Goal: Transaction & Acquisition: Purchase product/service

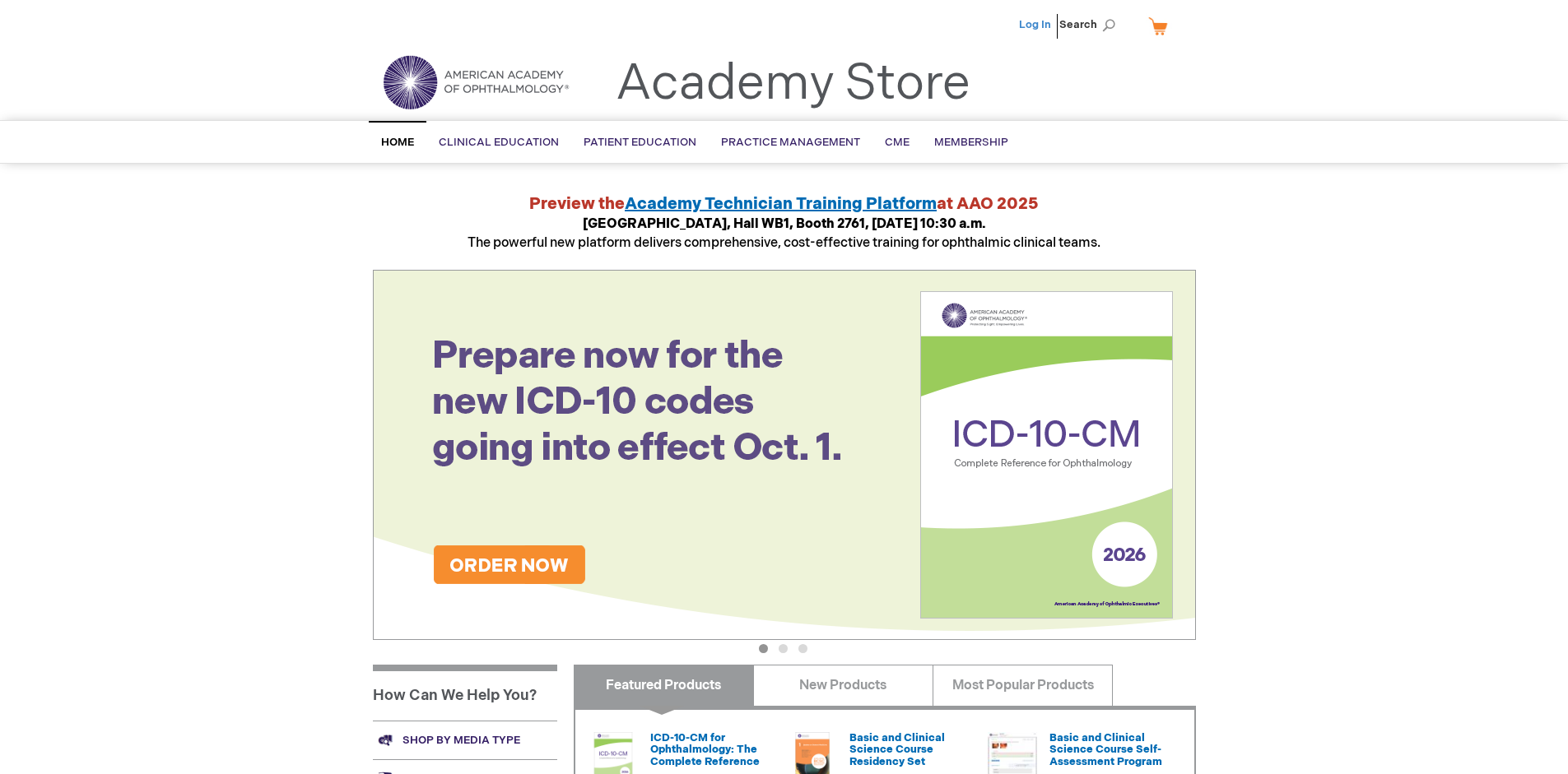
click at [1037, 25] on link "Log In" at bounding box center [1035, 25] width 32 height 14
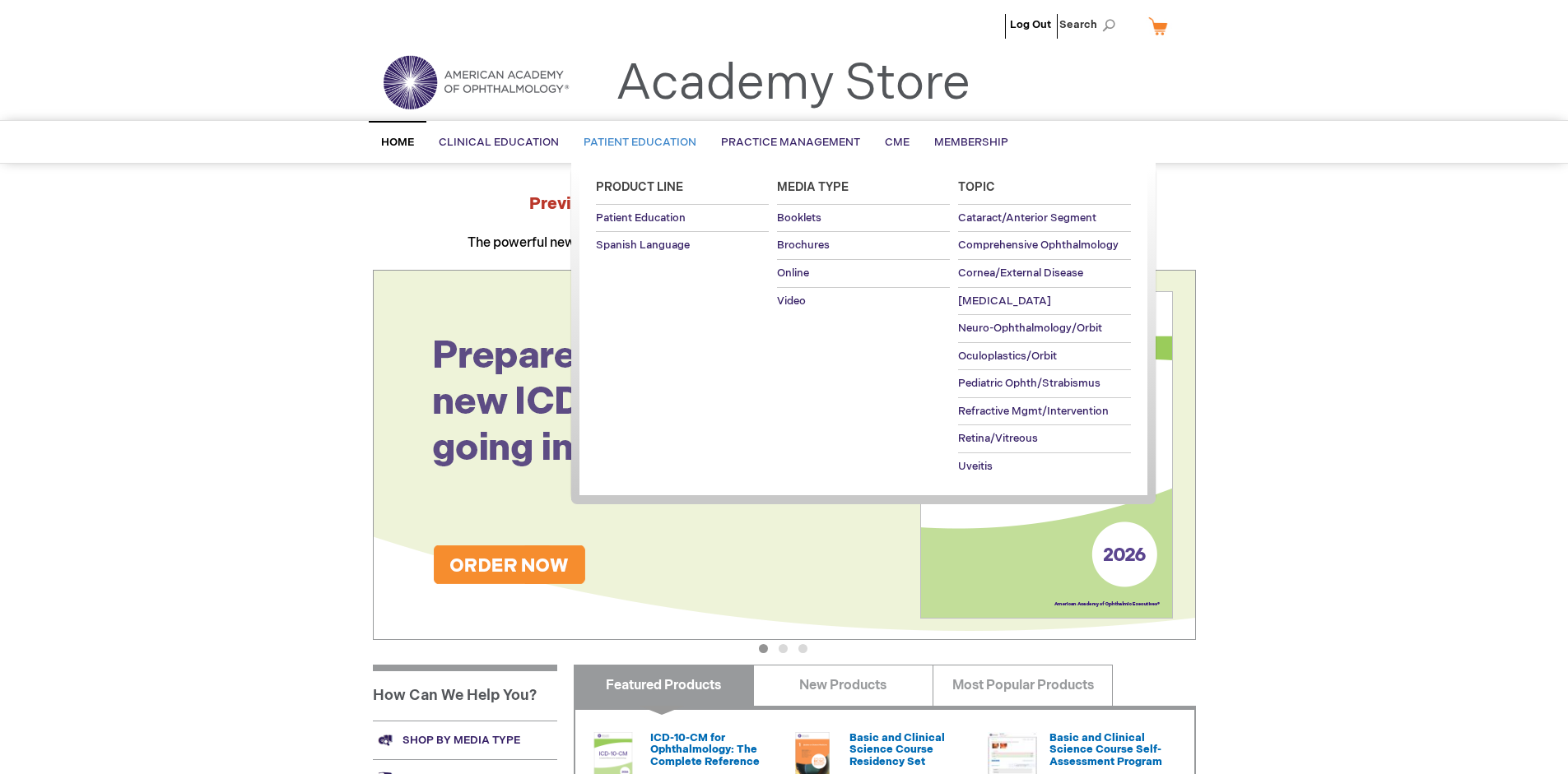
click at [636, 142] on span "Patient Education" at bounding box center [640, 142] width 113 height 14
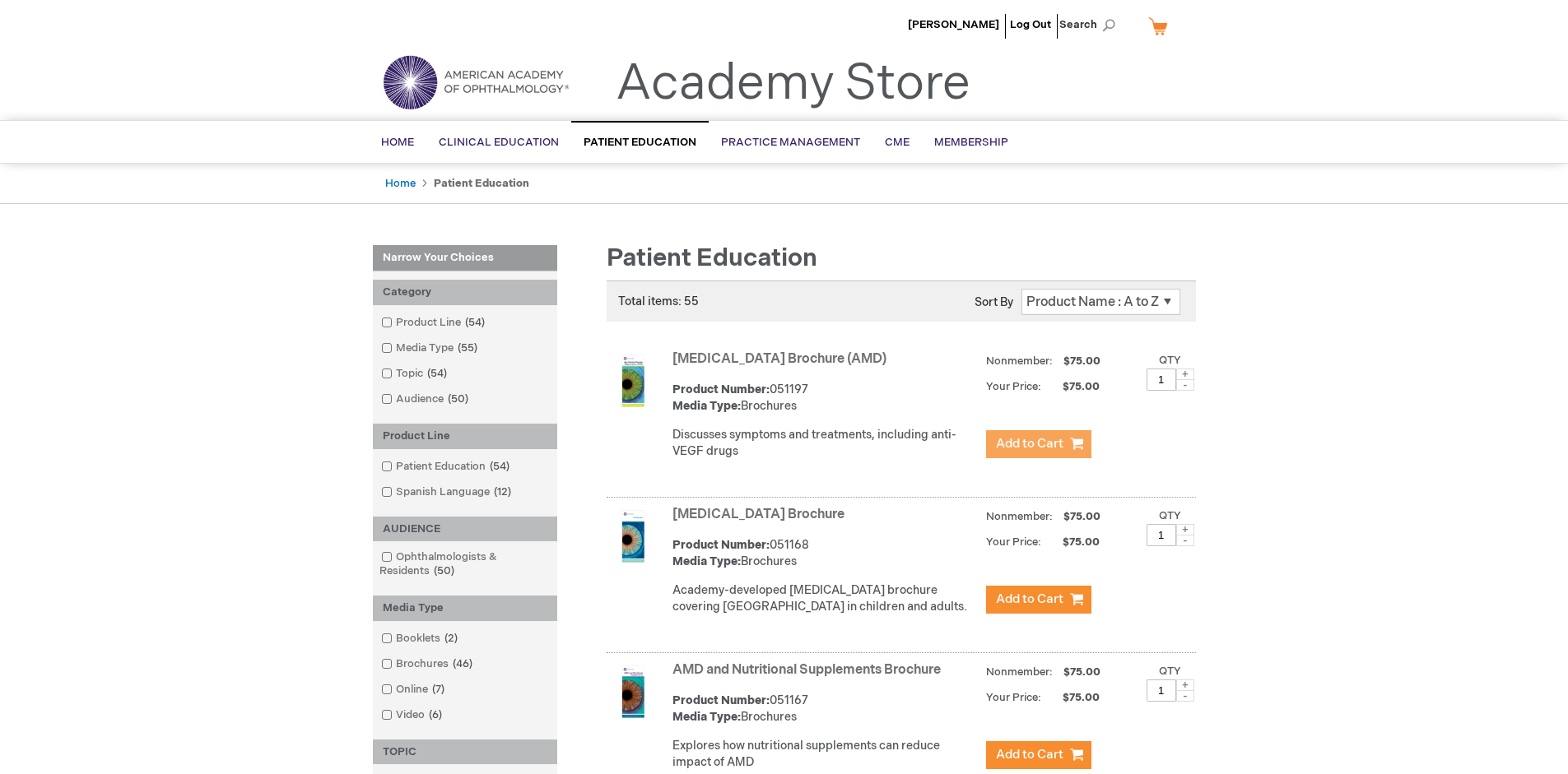
click at [1039, 444] on span "Add to Cart" at bounding box center [1030, 444] width 68 height 15
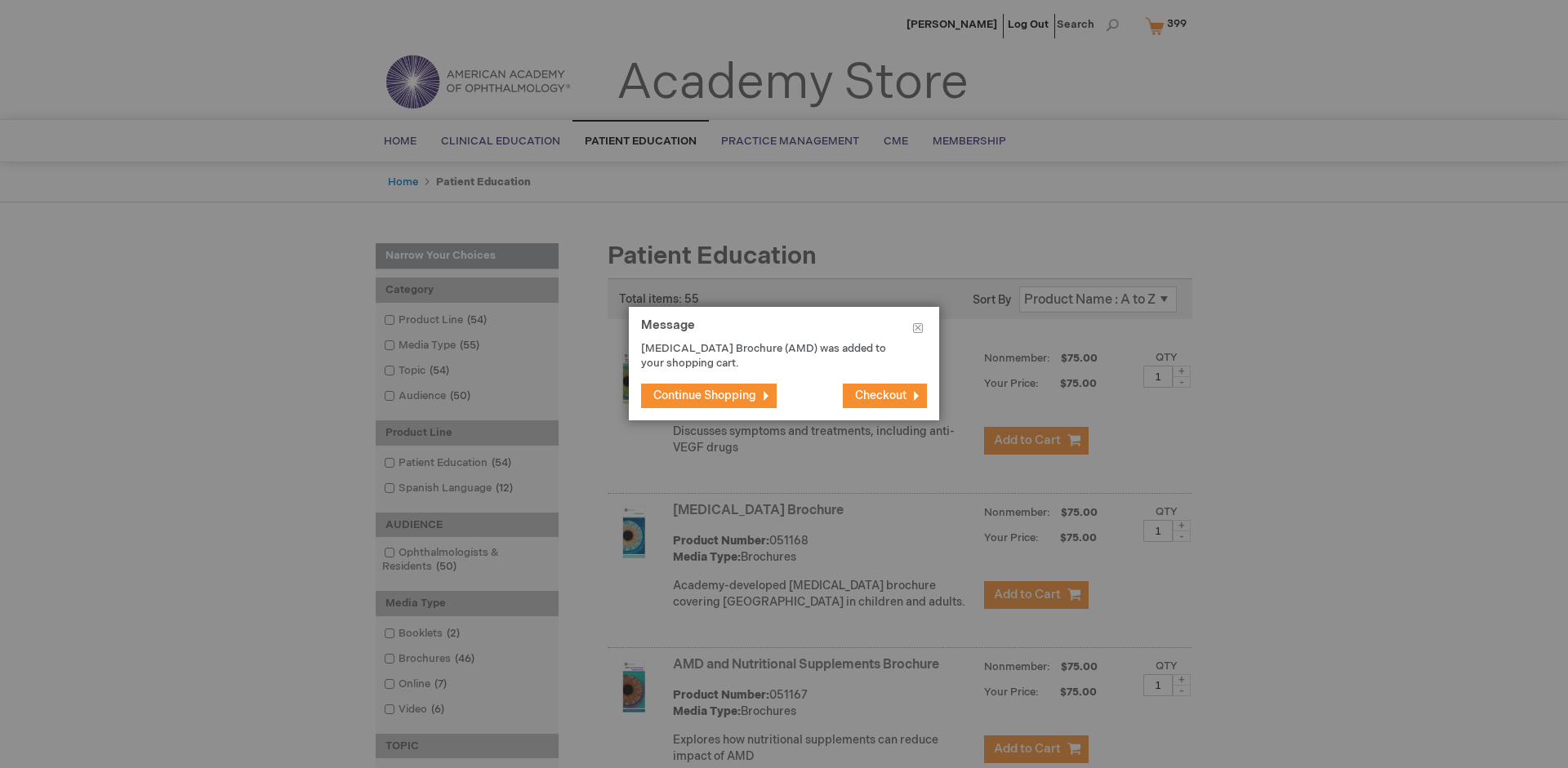
click at [705, 396] on span "Continue Shopping" at bounding box center [704, 396] width 103 height 13
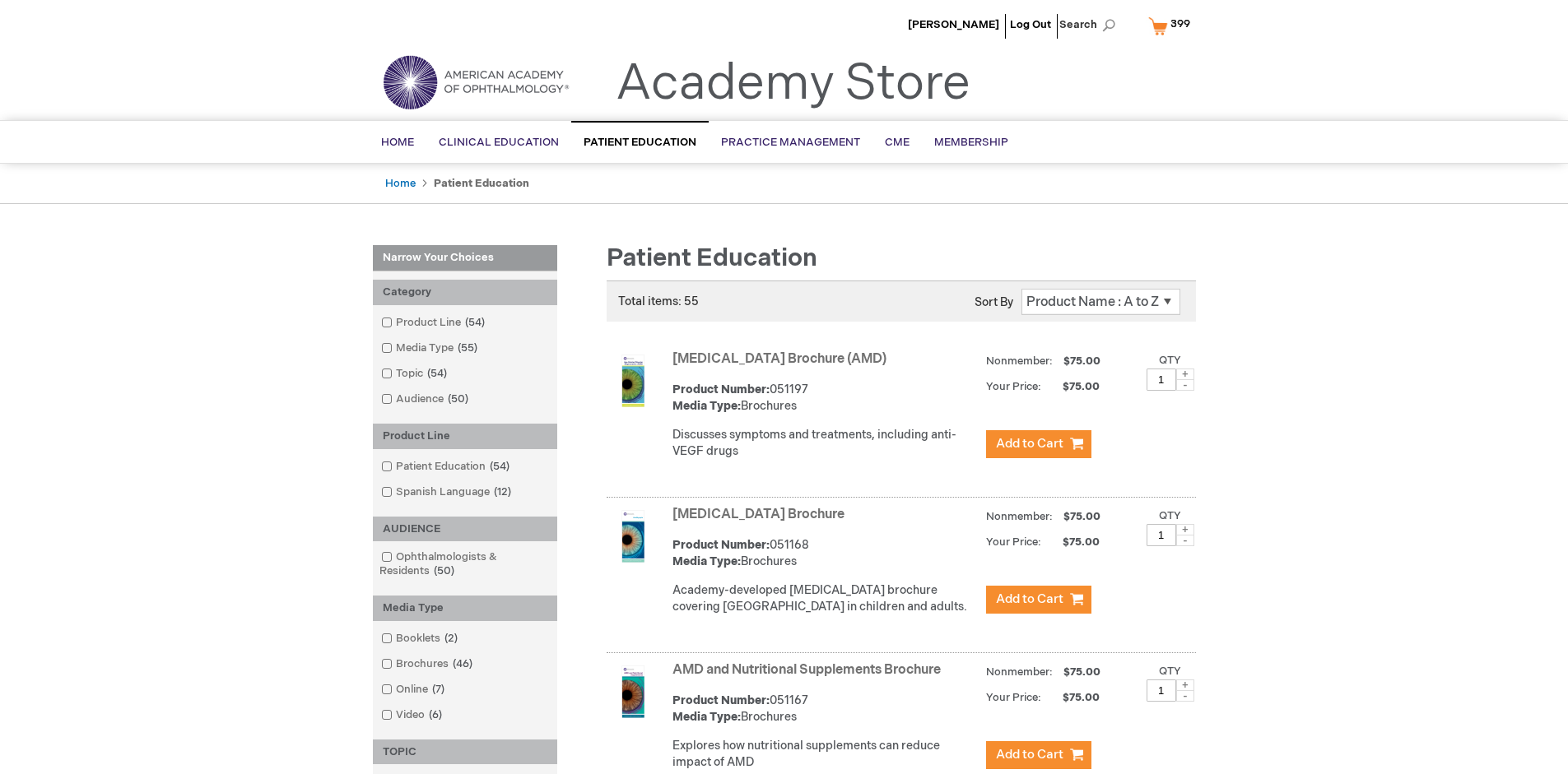
click at [810, 678] on link "AMD and Nutritional Supplements Brochure" at bounding box center [806, 670] width 268 height 15
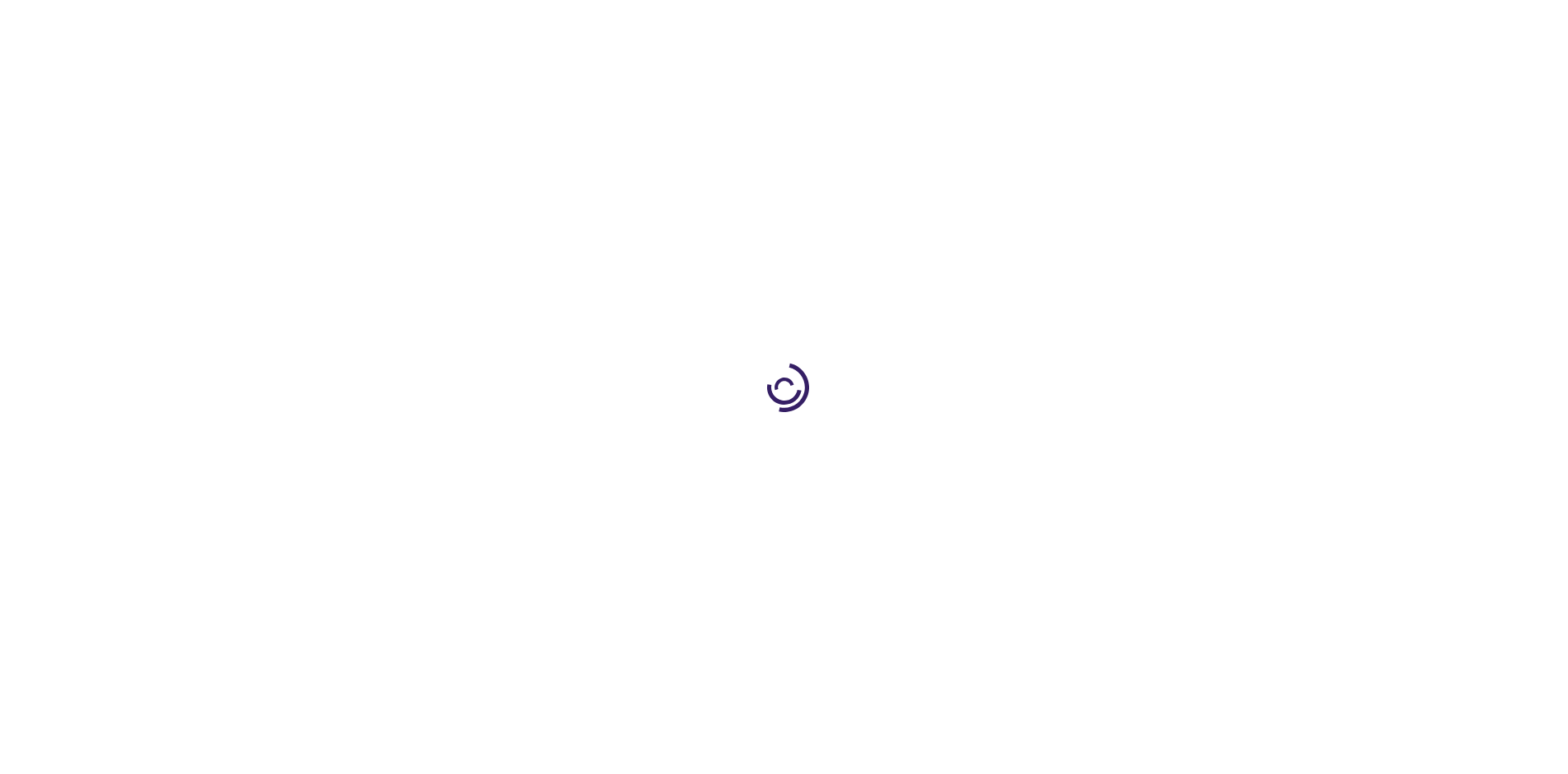
type input "1"
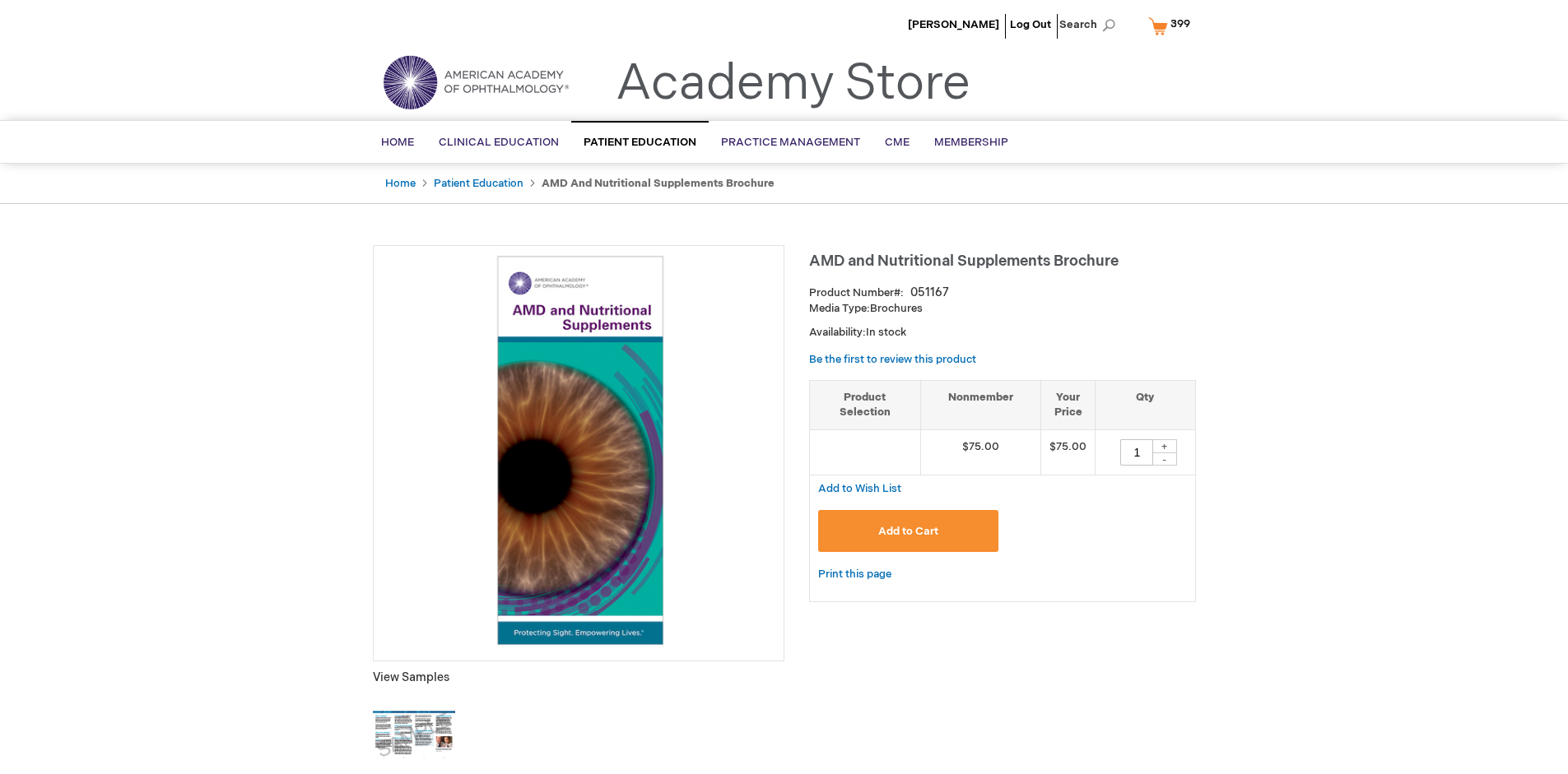
click at [908, 531] on span "Add to Cart" at bounding box center [909, 532] width 60 height 14
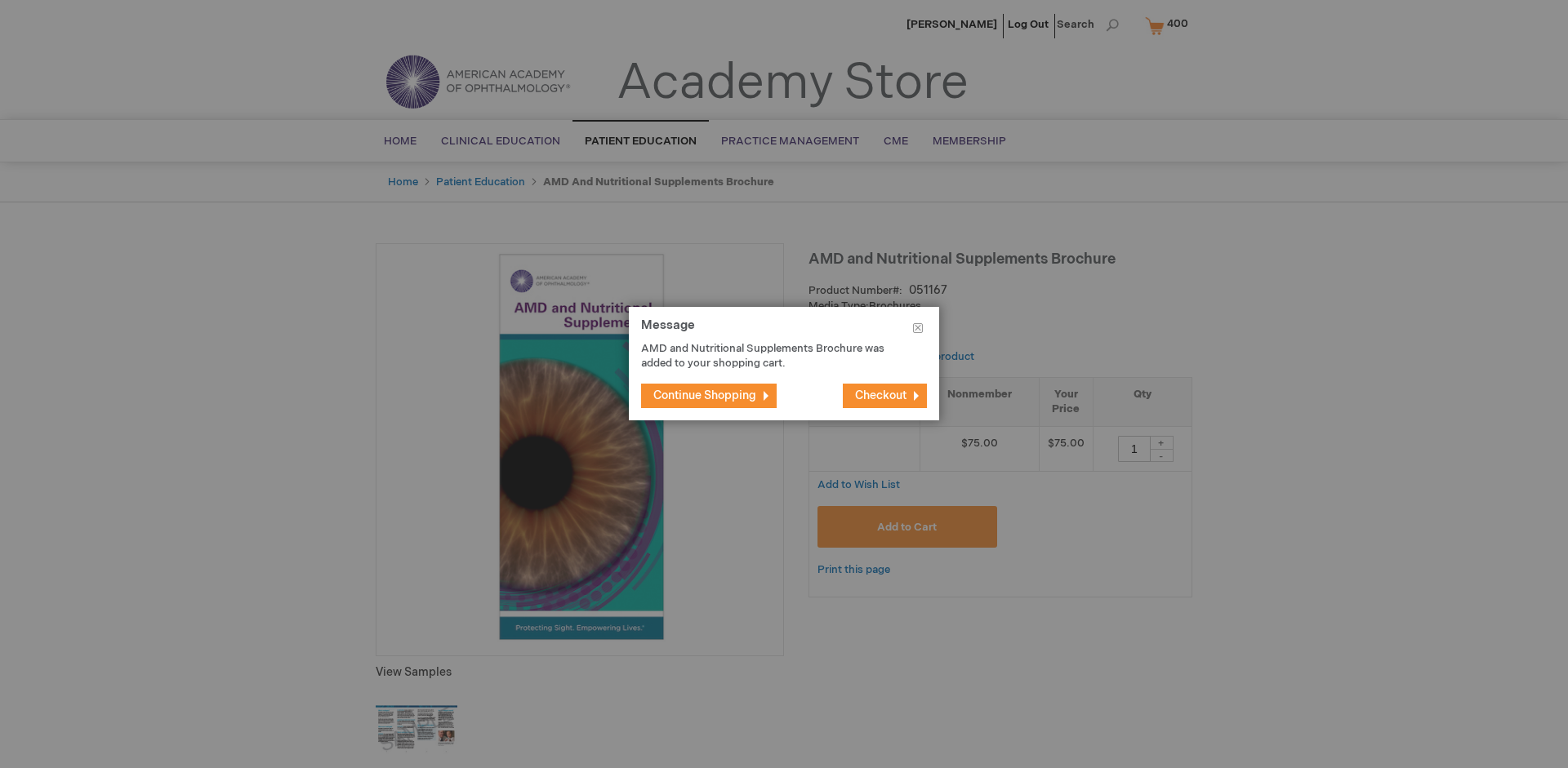
click at [705, 396] on span "Continue Shopping" at bounding box center [704, 396] width 103 height 13
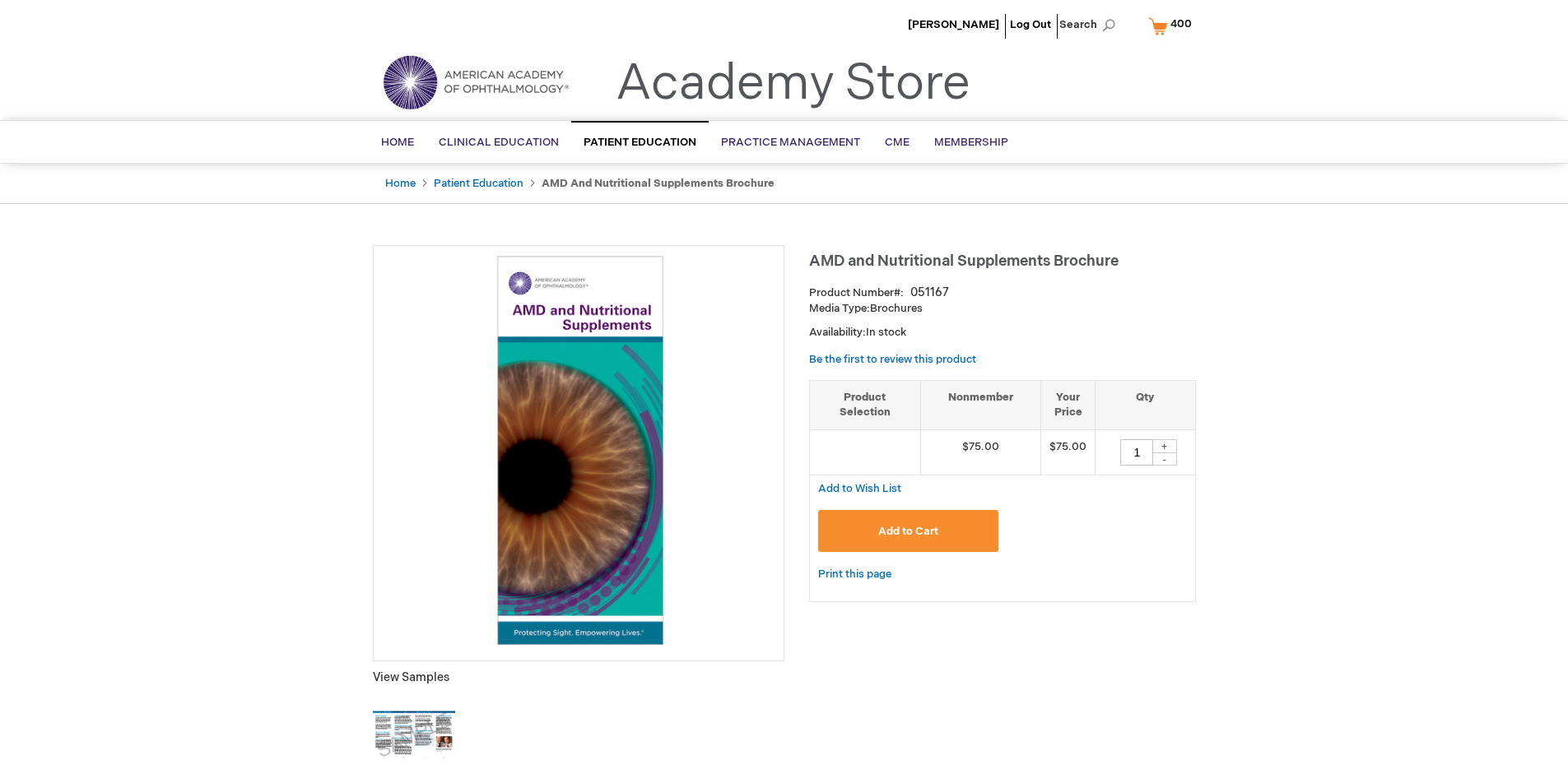
click at [1173, 25] on span "400" at bounding box center [1182, 24] width 21 height 14
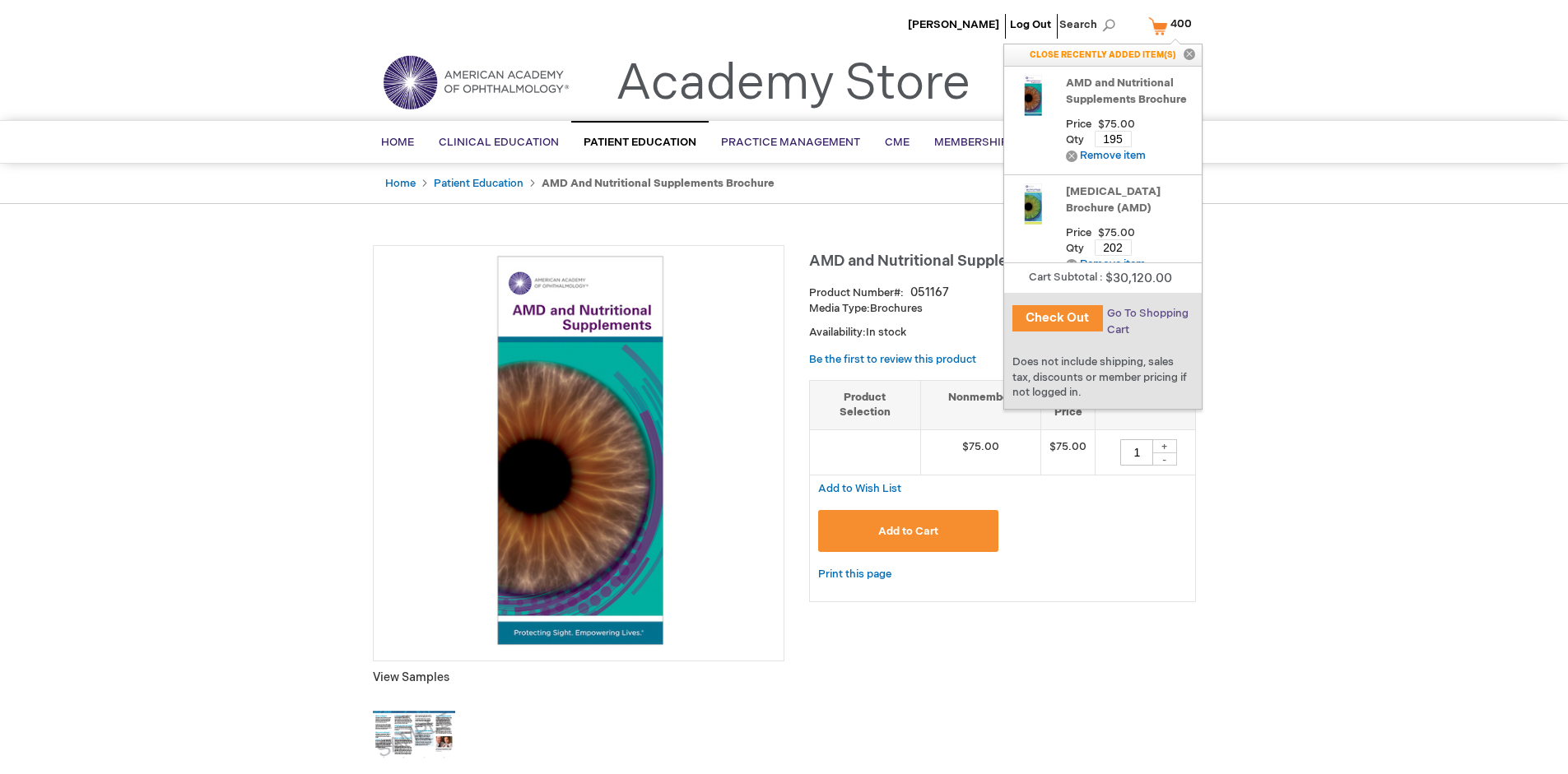
click at [1146, 313] on span "Go To Shopping Cart" at bounding box center [1148, 321] width 81 height 30
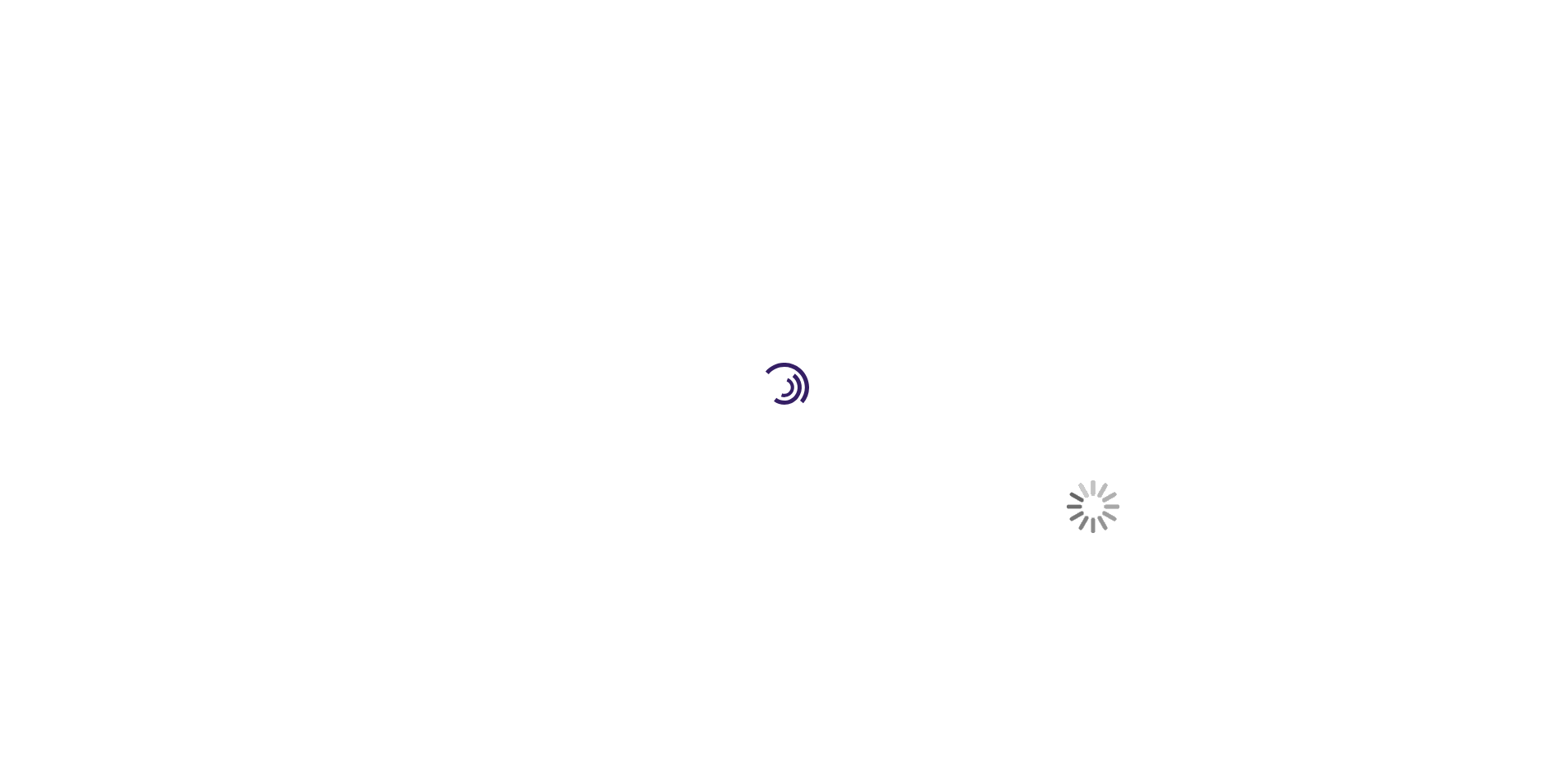
select select "US"
select select "41"
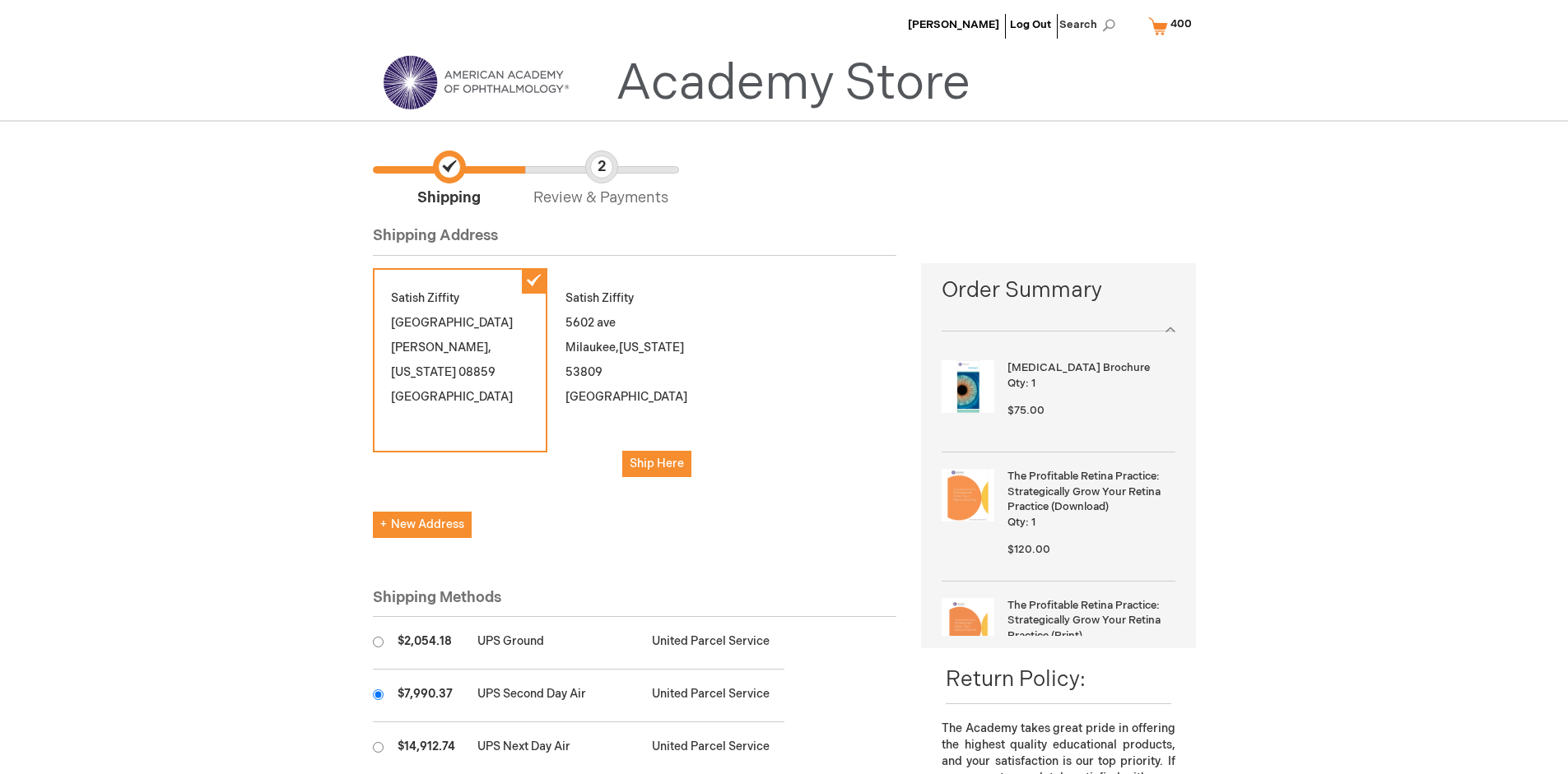
click at [377, 695] on input "radio" at bounding box center [377, 695] width 11 height 11
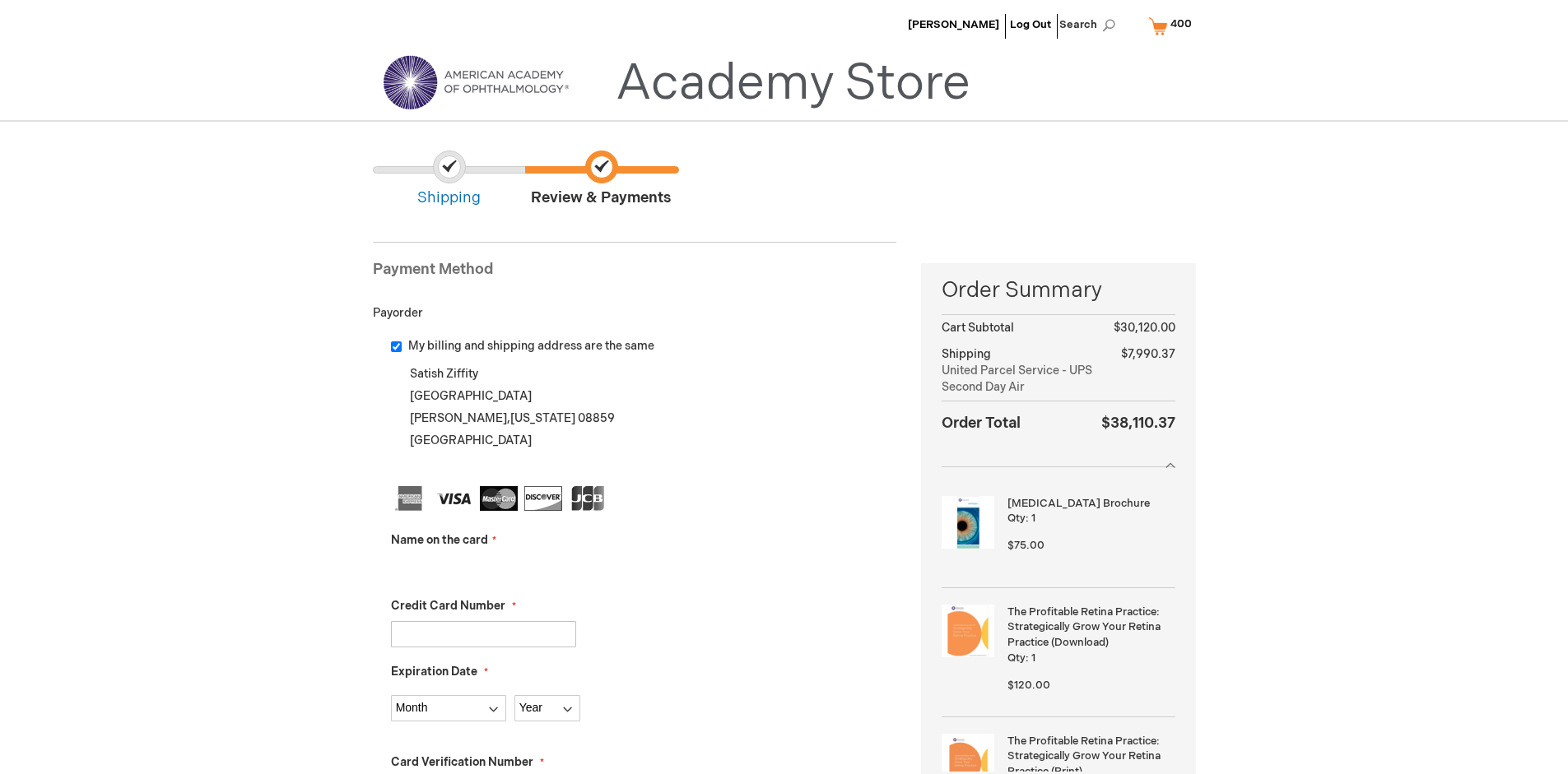
click at [483, 568] on input "Name on the card" at bounding box center [483, 568] width 185 height 26
